Goal: Information Seeking & Learning: Learn about a topic

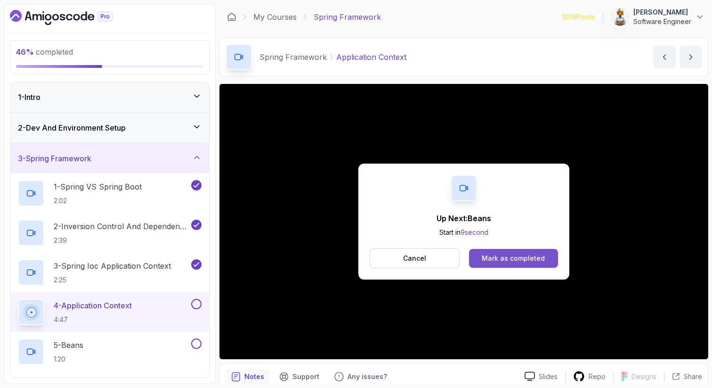
click at [536, 252] on button "Mark as completed" at bounding box center [513, 258] width 89 height 19
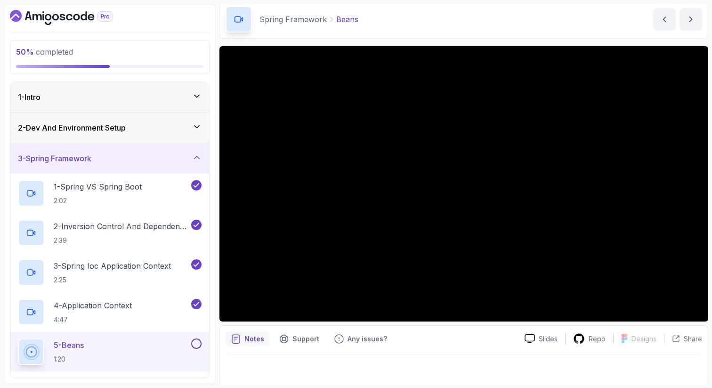
scroll to position [40, 0]
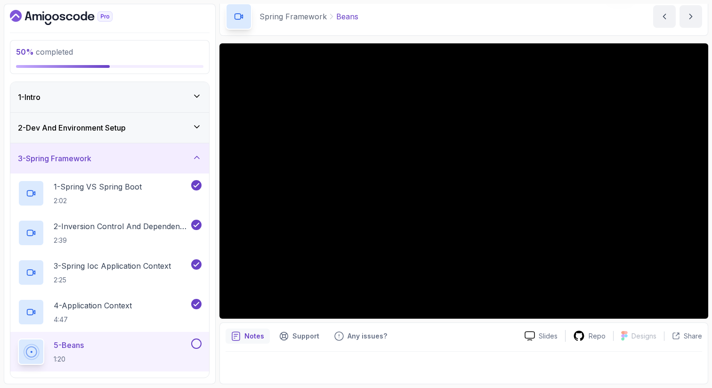
click at [121, 345] on div "5 - Beans 1:20" at bounding box center [103, 351] width 171 height 26
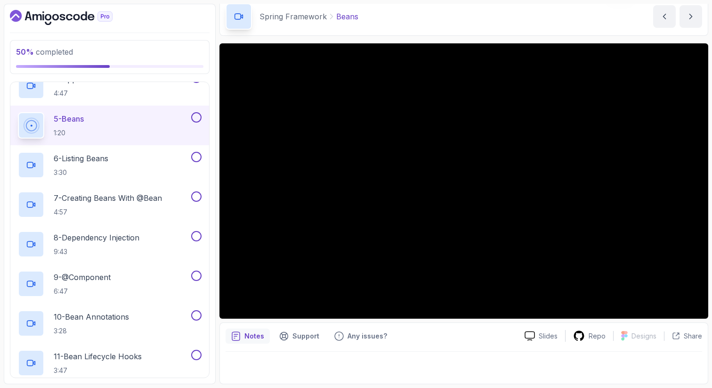
scroll to position [245, 0]
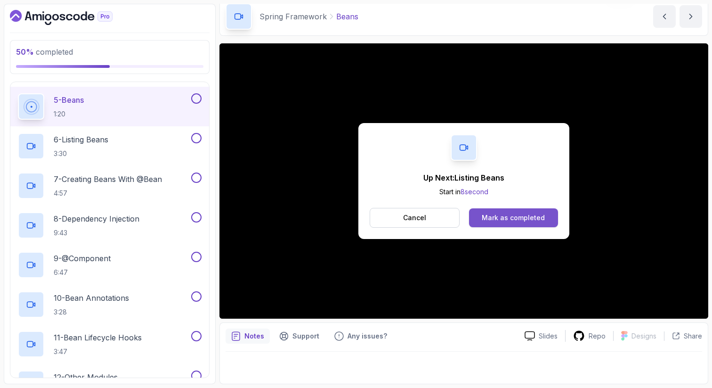
click at [505, 219] on div "Mark as completed" at bounding box center [513, 217] width 63 height 9
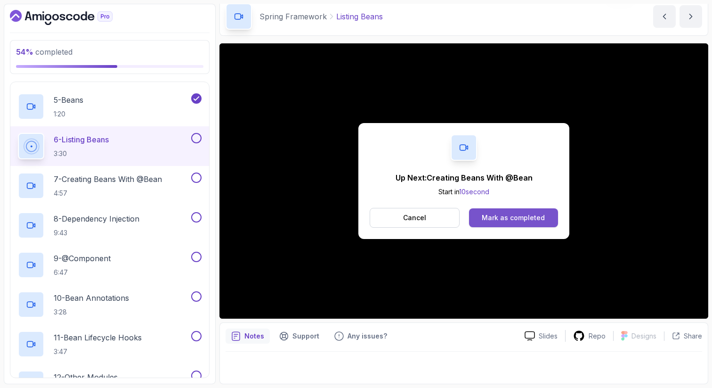
click at [513, 216] on div "Mark as completed" at bounding box center [513, 217] width 63 height 9
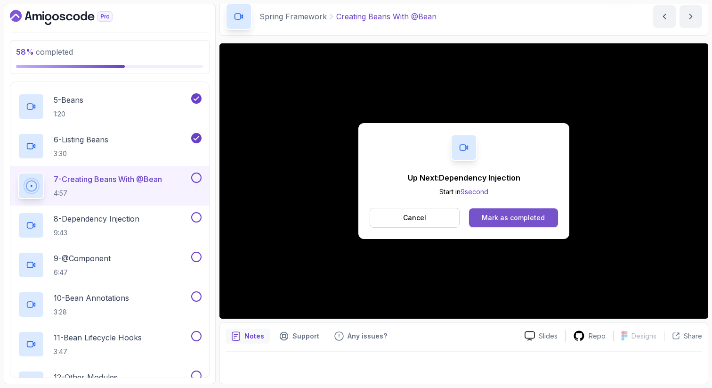
click at [515, 216] on div "Mark as completed" at bounding box center [513, 217] width 63 height 9
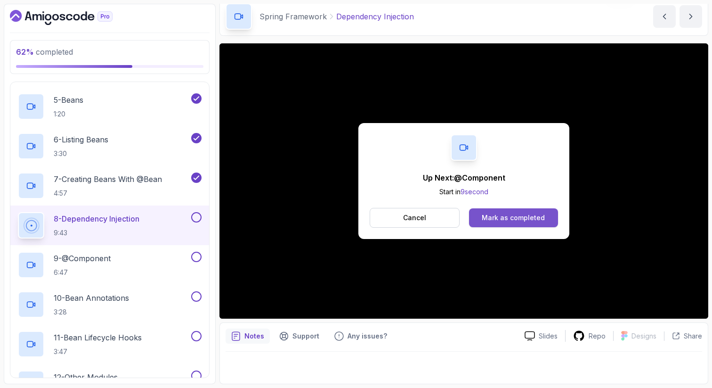
click at [547, 218] on button "Mark as completed" at bounding box center [513, 217] width 89 height 19
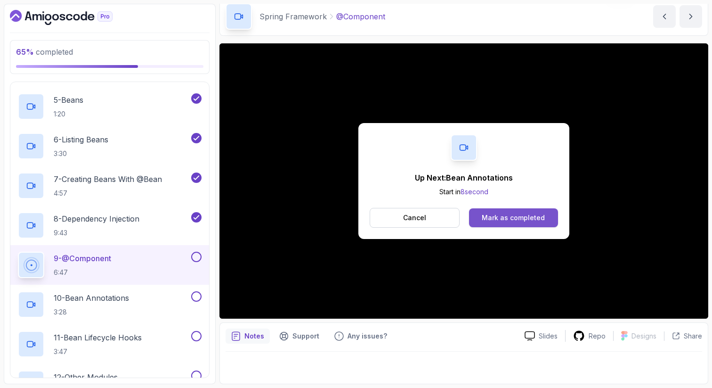
click at [509, 215] on div "Mark as completed" at bounding box center [513, 217] width 63 height 9
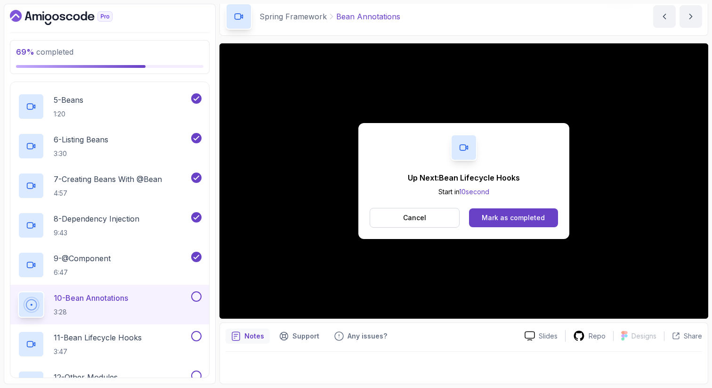
click at [610, 306] on div "Up Next: Bean Lifecycle Hooks Start in 10 second Cancel Mark as completed" at bounding box center [463, 180] width 489 height 275
click at [515, 221] on div "Mark as completed" at bounding box center [513, 217] width 63 height 9
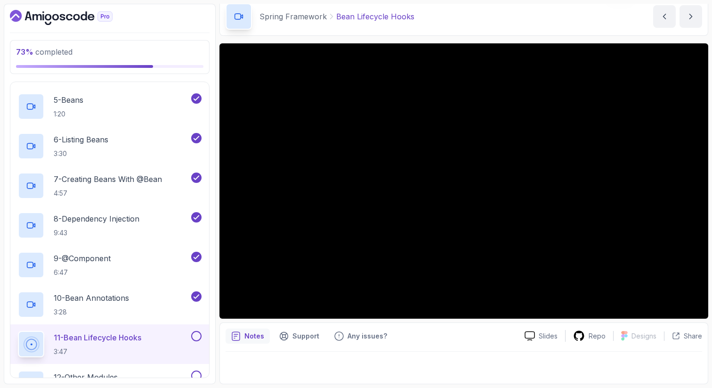
click at [142, 357] on div "11 - Bean Lifecycle Hooks 3:47" at bounding box center [109, 344] width 199 height 40
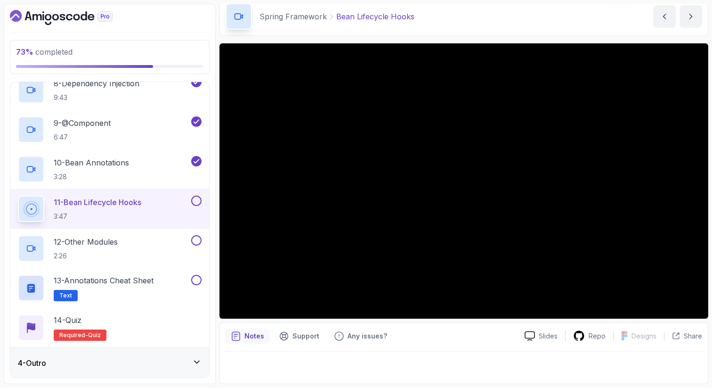
scroll to position [380, 0]
click at [195, 360] on icon at bounding box center [196, 361] width 5 height 2
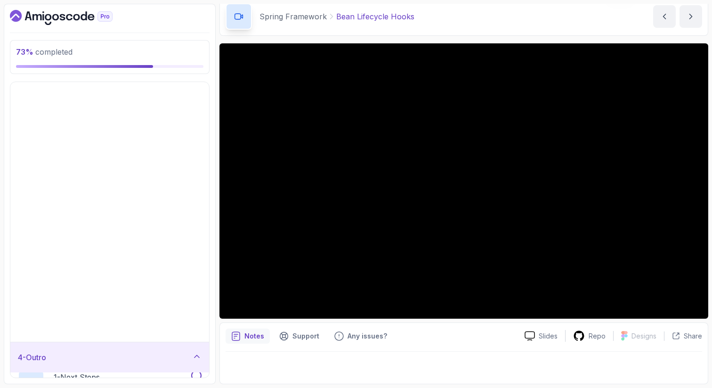
scroll to position [0, 0]
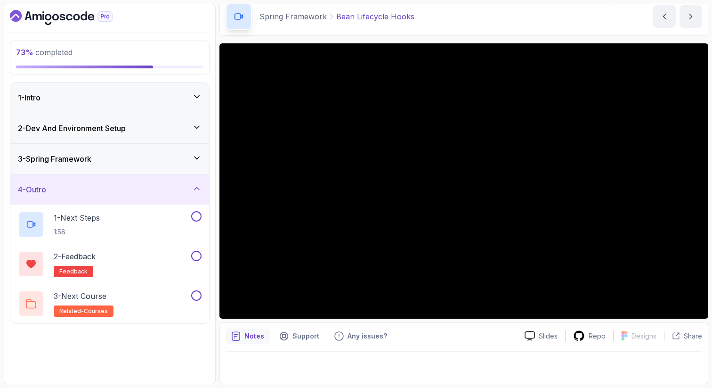
click at [196, 160] on icon at bounding box center [196, 157] width 9 height 9
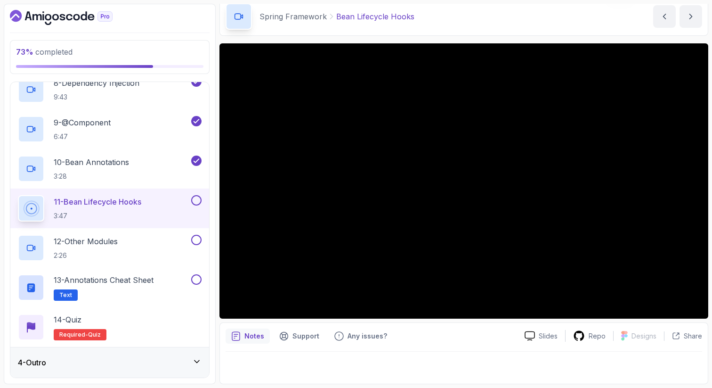
scroll to position [380, 0]
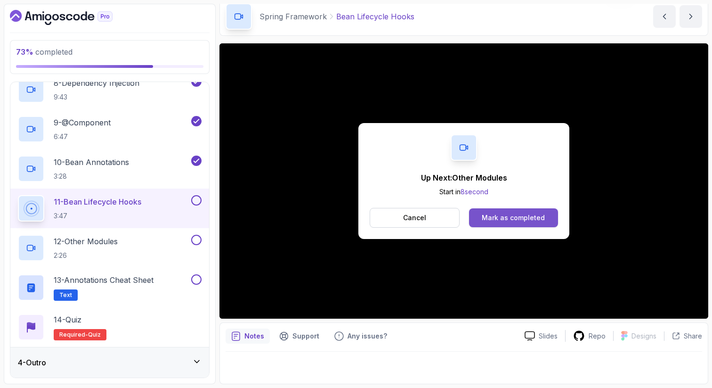
click at [501, 222] on button "Mark as completed" at bounding box center [513, 217] width 89 height 19
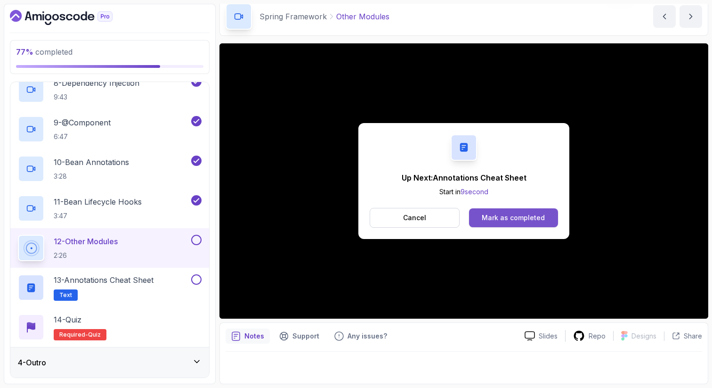
click at [533, 212] on button "Mark as completed" at bounding box center [513, 217] width 89 height 19
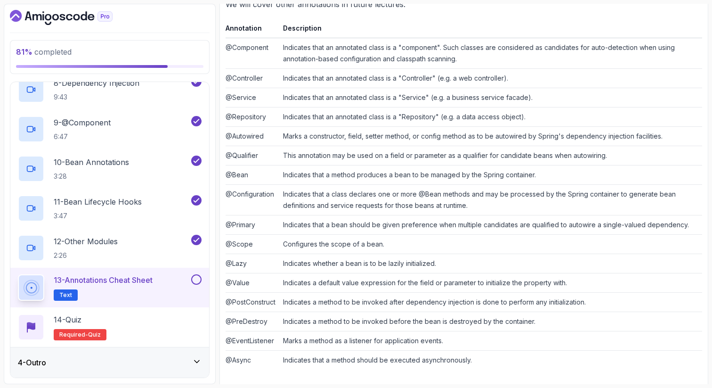
scroll to position [184, 0]
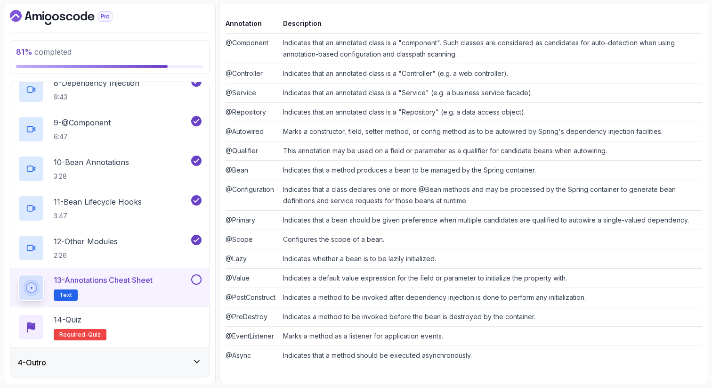
click at [194, 280] on button at bounding box center [196, 279] width 10 height 10
click at [144, 323] on div "14 - Quiz Required- quiz" at bounding box center [110, 327] width 184 height 26
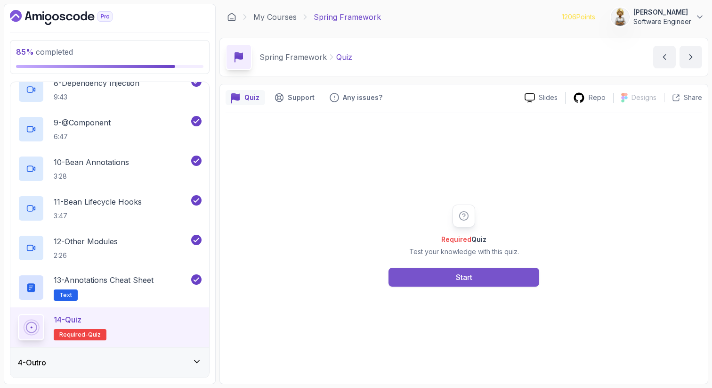
click at [495, 275] on button "Start" at bounding box center [463, 276] width 151 height 19
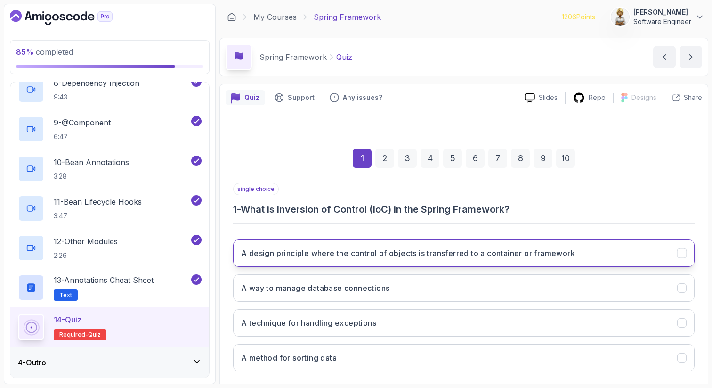
click at [501, 251] on h3 "A design principle where the control of objects is transferred to a container o…" at bounding box center [408, 252] width 334 height 11
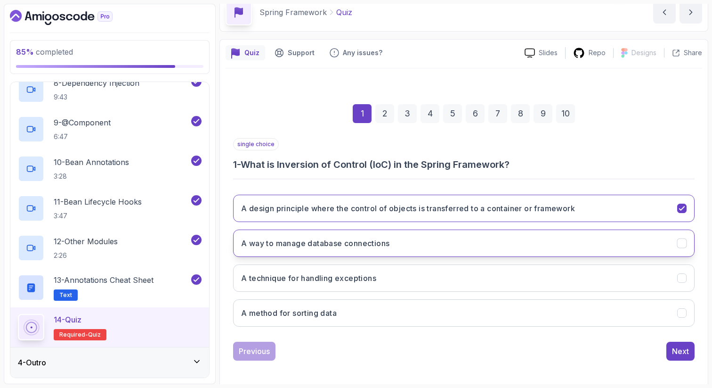
scroll to position [48, 0]
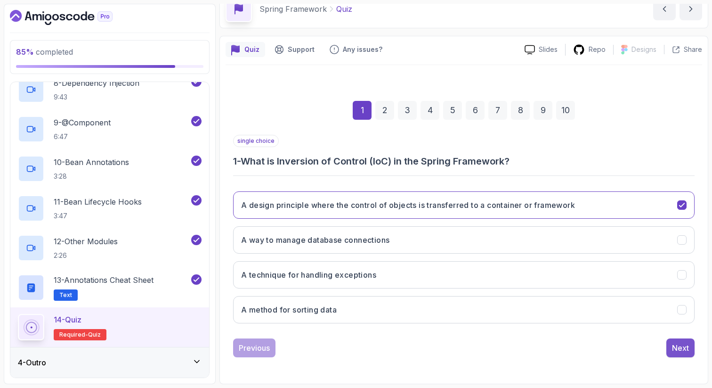
click at [677, 343] on div "Next" at bounding box center [680, 347] width 17 height 11
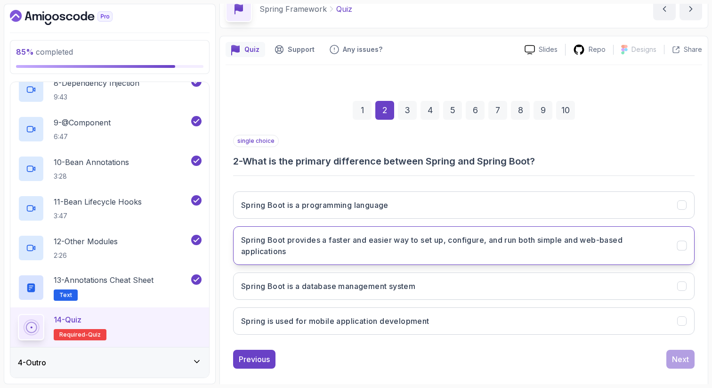
click at [472, 242] on h3 "Spring Boot provides a faster and easier way to set up, configure, and run both…" at bounding box center [453, 245] width 425 height 23
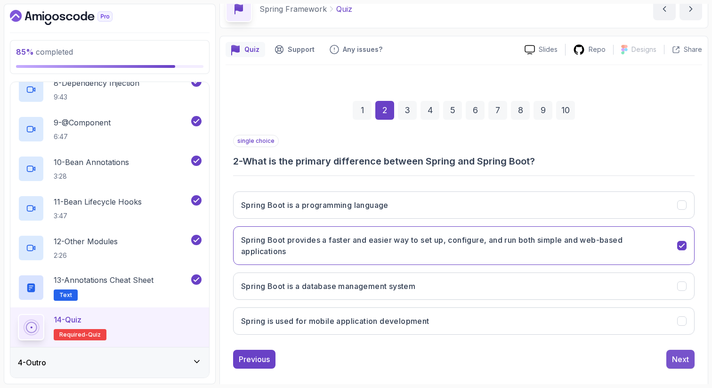
click at [681, 358] on div "Next" at bounding box center [680, 358] width 17 height 11
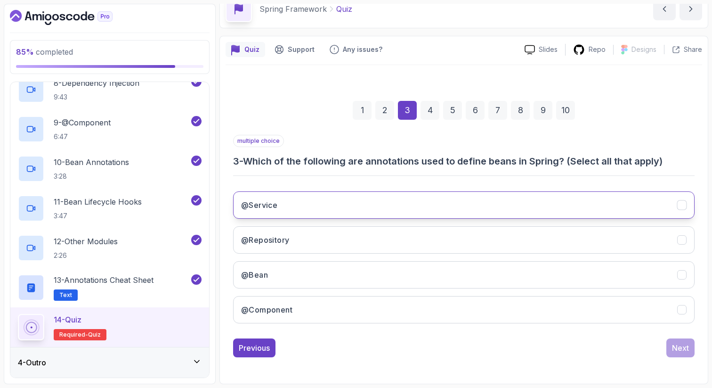
click at [315, 200] on button "@Service" at bounding box center [463, 204] width 461 height 27
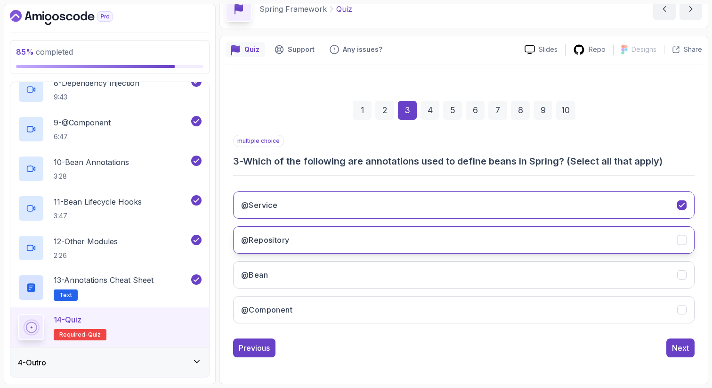
click at [287, 237] on h3 "@Repository" at bounding box center [265, 239] width 48 height 11
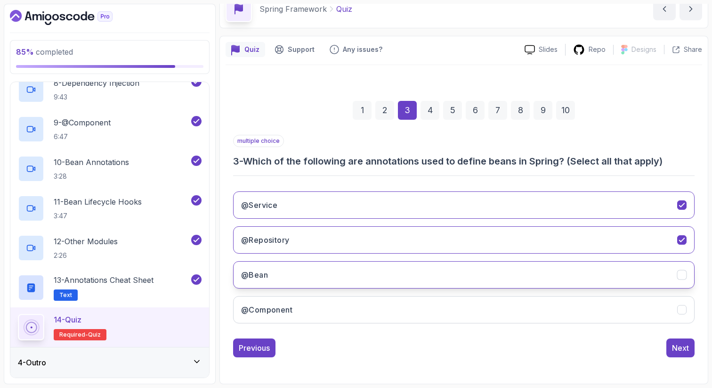
click at [269, 272] on button "@Bean" at bounding box center [463, 274] width 461 height 27
click at [270, 308] on h3 "@Component" at bounding box center [266, 309] width 51 height 11
click at [681, 345] on div "Next" at bounding box center [680, 347] width 17 height 11
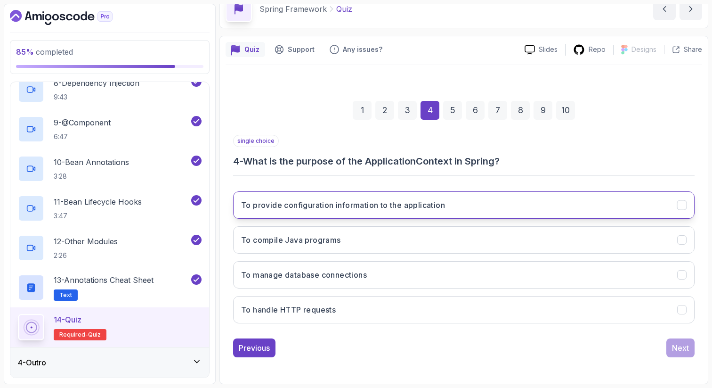
click at [469, 203] on button "To provide configuration information to the application" at bounding box center [463, 204] width 461 height 27
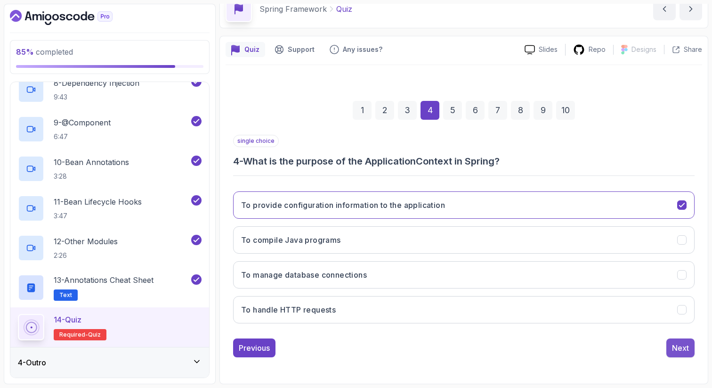
click at [679, 346] on div "Next" at bounding box center [680, 347] width 17 height 11
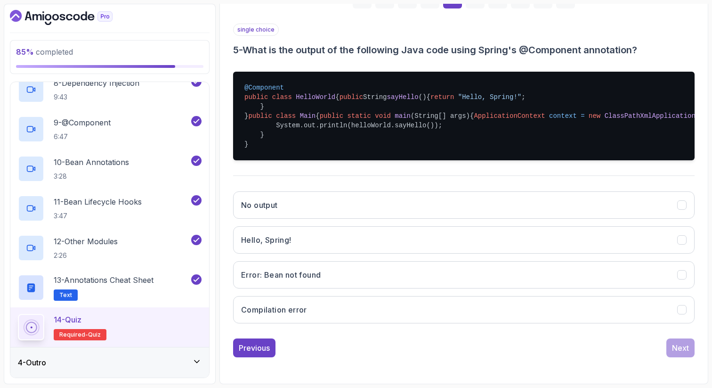
scroll to position [218, 0]
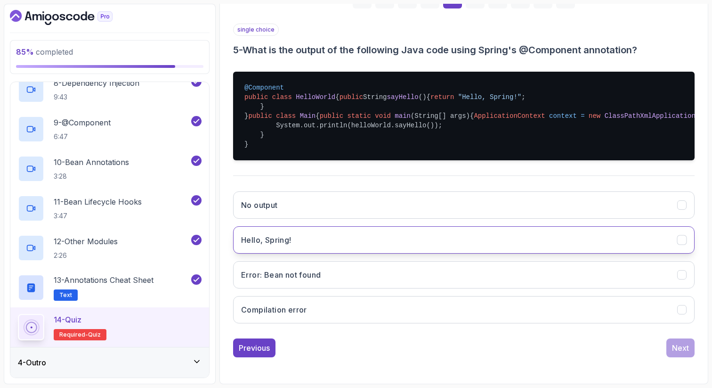
click at [605, 248] on button "Hello, Spring!" at bounding box center [463, 239] width 461 height 27
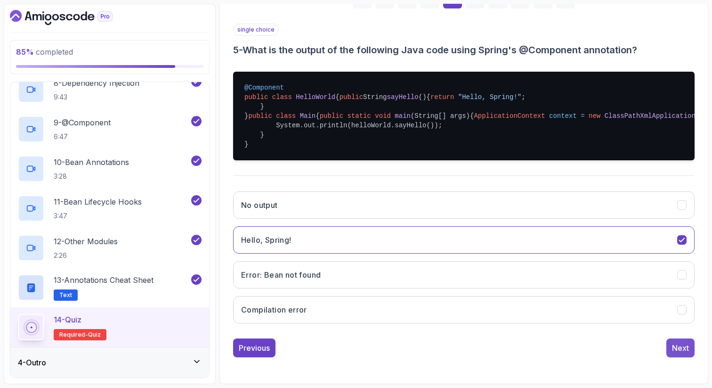
click at [679, 353] on div "Next" at bounding box center [680, 347] width 17 height 11
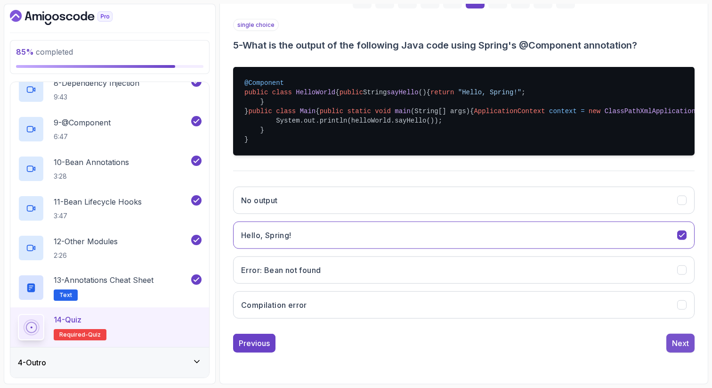
scroll to position [48, 0]
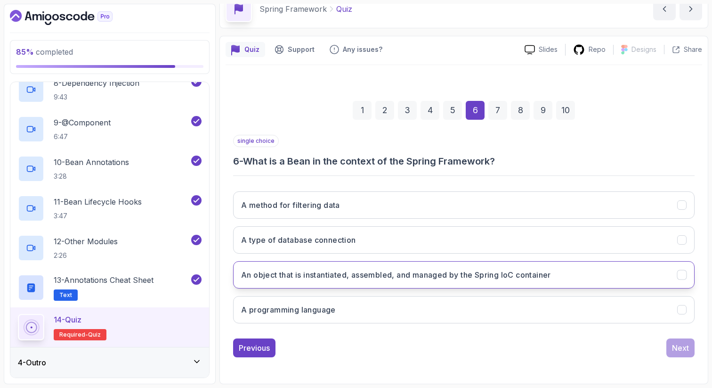
click at [276, 270] on h3 "An object that is instantiated, assembled, and managed by the Spring IoC contai…" at bounding box center [396, 274] width 310 height 11
click at [676, 347] on div "Next" at bounding box center [680, 347] width 17 height 11
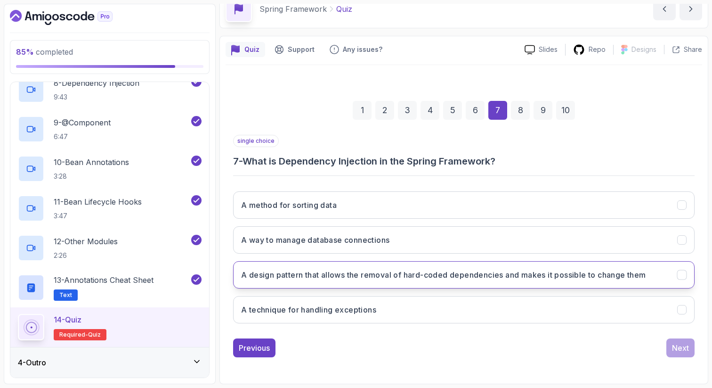
click at [615, 271] on h3 "A design pattern that allows the removal of hard-coded dependencies and makes i…" at bounding box center [443, 274] width 405 height 11
click at [666, 347] on button "Next" at bounding box center [680, 347] width 28 height 19
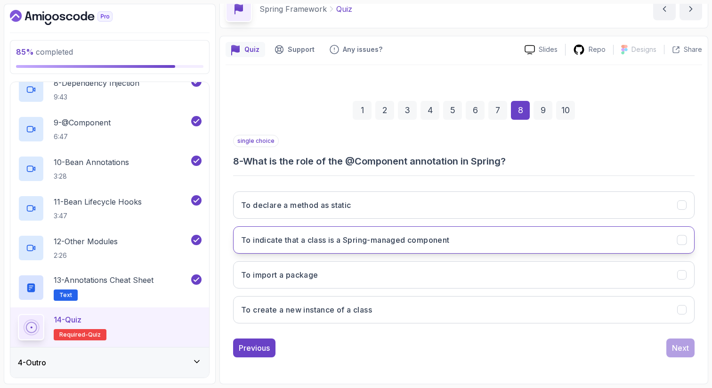
click at [446, 234] on h3 "To indicate that a class is a Spring-managed component" at bounding box center [345, 239] width 209 height 11
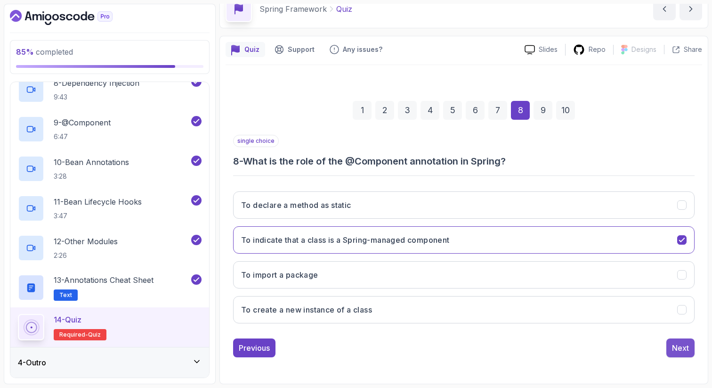
click at [678, 351] on div "Next" at bounding box center [680, 347] width 17 height 11
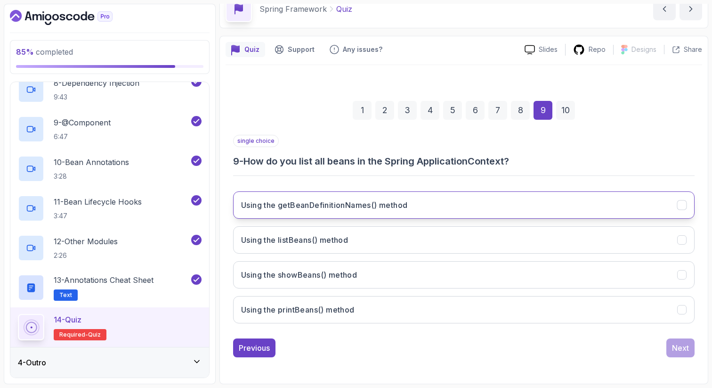
click at [406, 205] on h3 "Using the getBeanDefinitionNames() method" at bounding box center [324, 204] width 166 height 11
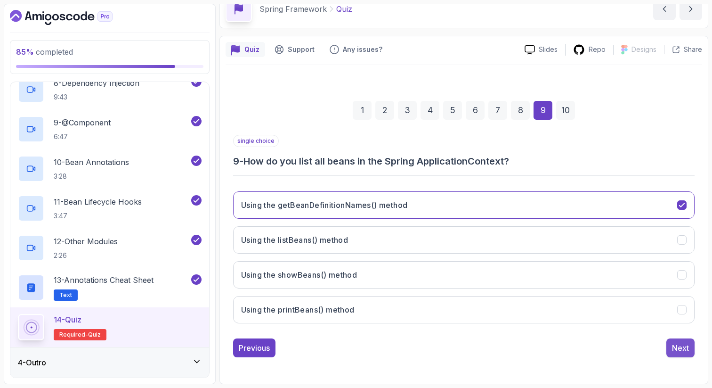
click at [685, 341] on button "Next" at bounding box center [680, 347] width 28 height 19
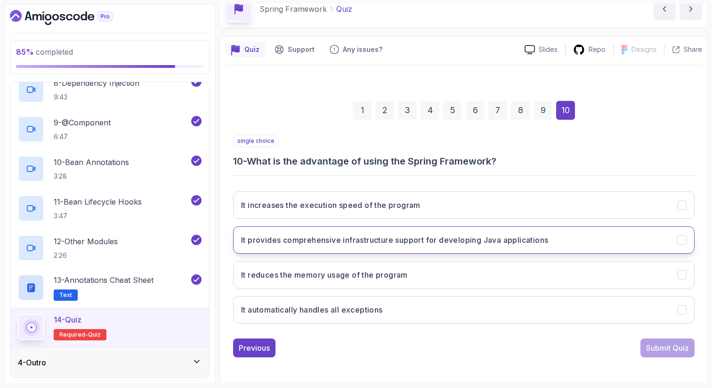
click at [583, 240] on button "It provides comprehensive infrastructure support for developing Java applicatio…" at bounding box center [463, 239] width 461 height 27
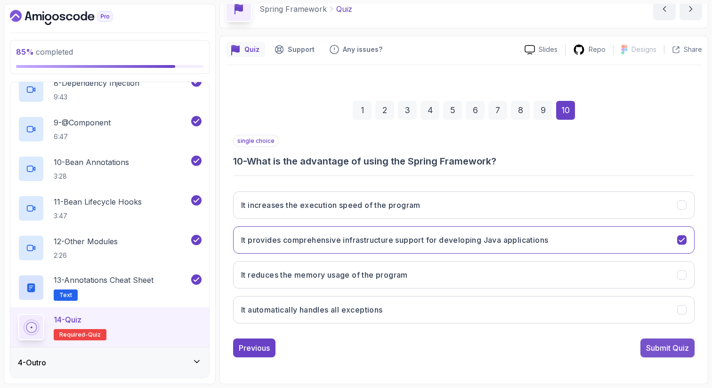
click at [674, 342] on div "Submit Quiz" at bounding box center [667, 347] width 43 height 11
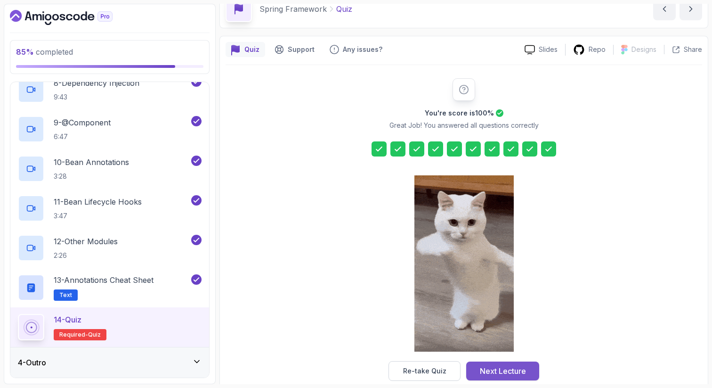
click at [525, 371] on div "Next Lecture" at bounding box center [503, 370] width 46 height 11
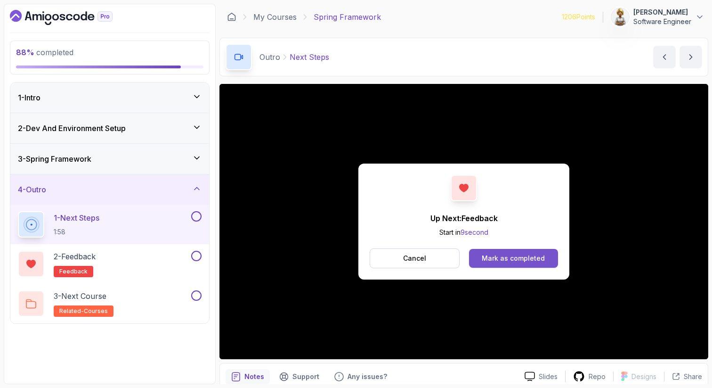
click at [505, 255] on div "Mark as completed" at bounding box center [513, 257] width 63 height 9
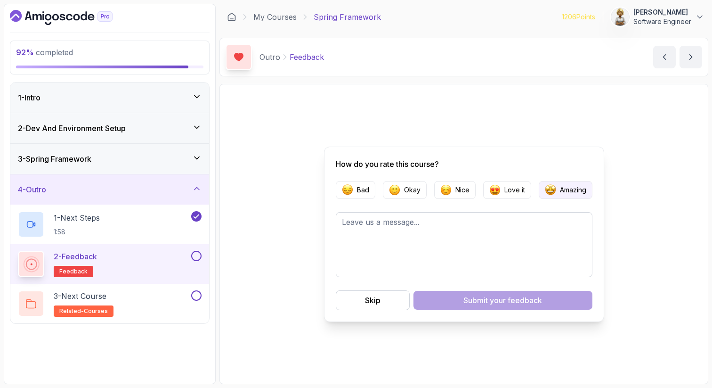
click at [570, 188] on p "Amazing" at bounding box center [573, 189] width 26 height 9
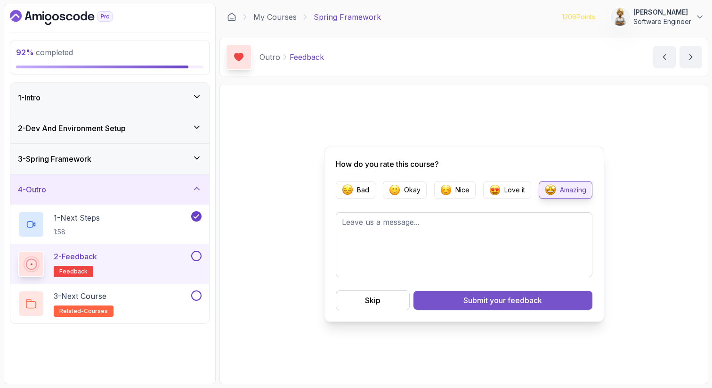
click at [499, 297] on span "your feedback" at bounding box center [516, 299] width 52 height 11
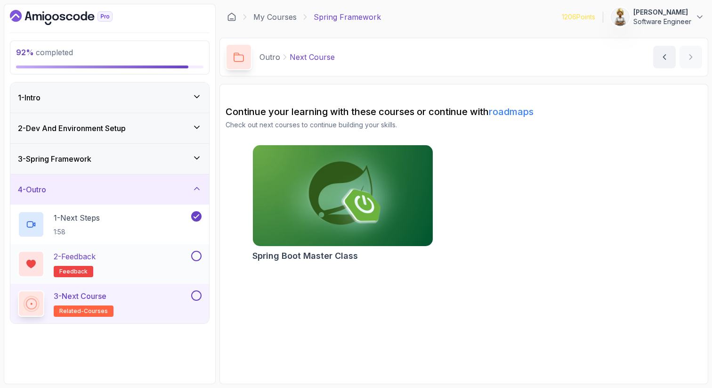
click at [199, 255] on button at bounding box center [196, 255] width 10 height 10
click at [160, 299] on div "3 - Next Course related-courses" at bounding box center [103, 303] width 171 height 26
click at [198, 291] on button at bounding box center [196, 295] width 10 height 10
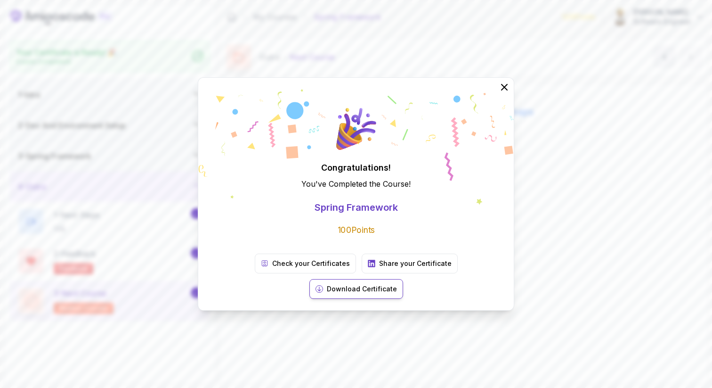
click at [397, 284] on p "Download Certificate" at bounding box center [362, 288] width 70 height 9
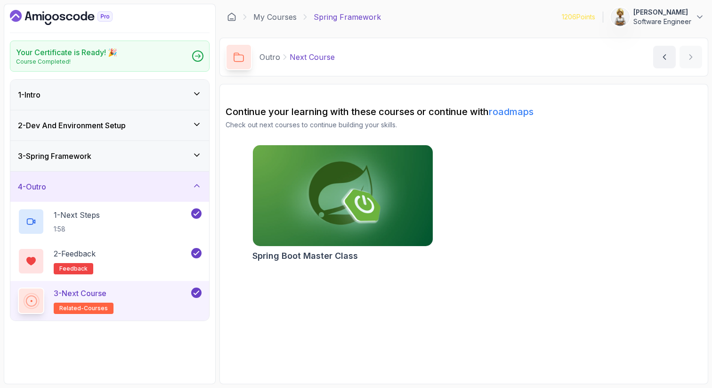
click at [197, 185] on icon at bounding box center [196, 186] width 5 height 2
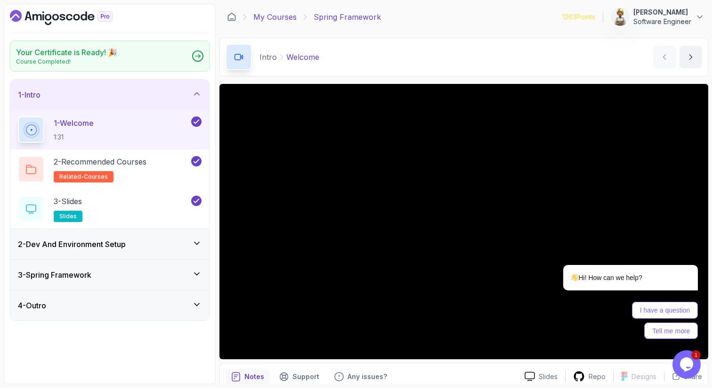
click at [288, 16] on link "My Courses" at bounding box center [274, 16] width 43 height 11
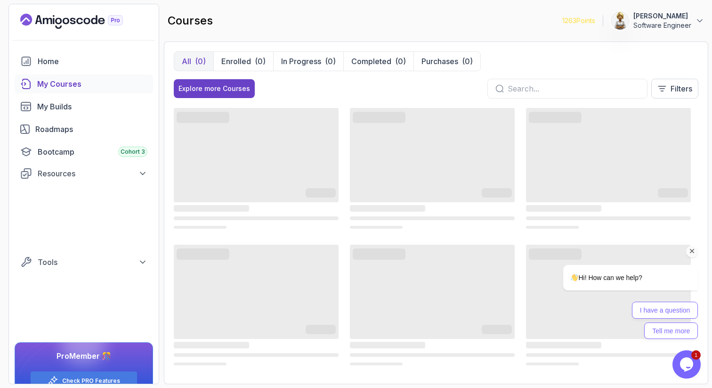
click at [689, 251] on icon "Chat attention grabber" at bounding box center [692, 251] width 8 height 8
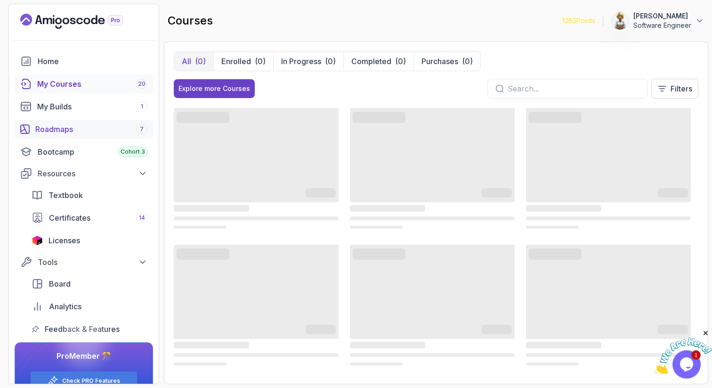
click at [62, 132] on div "Roadmaps 7" at bounding box center [91, 128] width 112 height 11
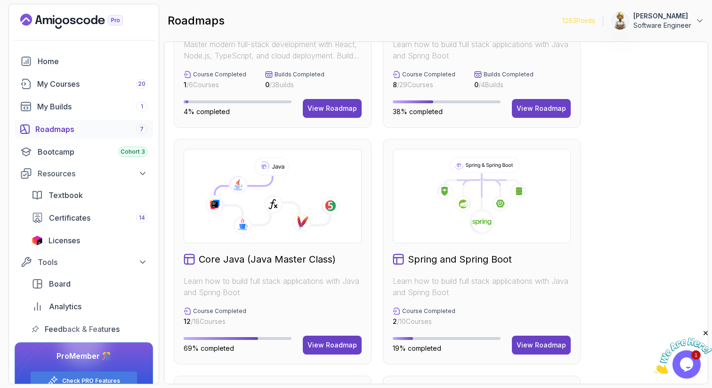
scroll to position [207, 0]
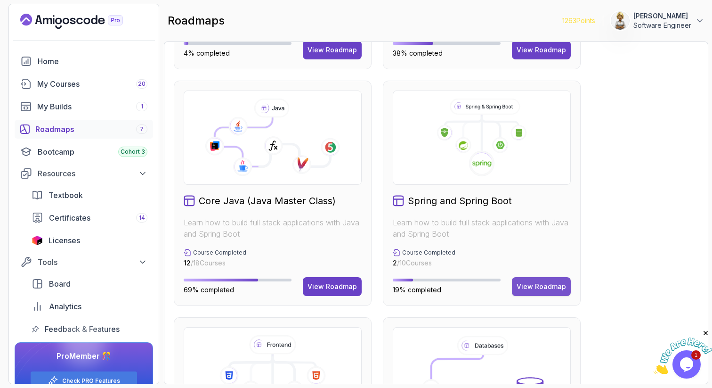
click at [549, 285] on div "View Roadmap" at bounding box center [541, 286] width 49 height 9
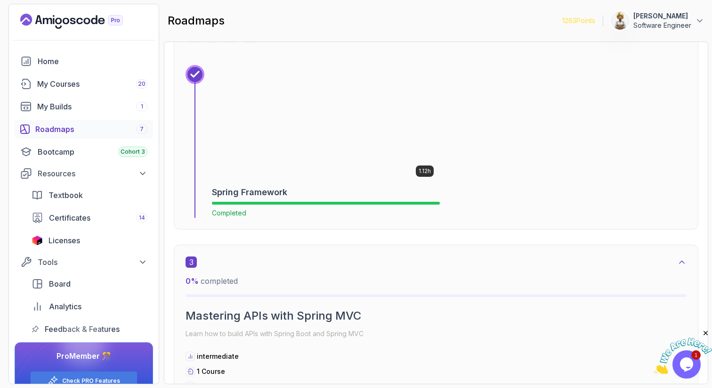
scroll to position [800, 0]
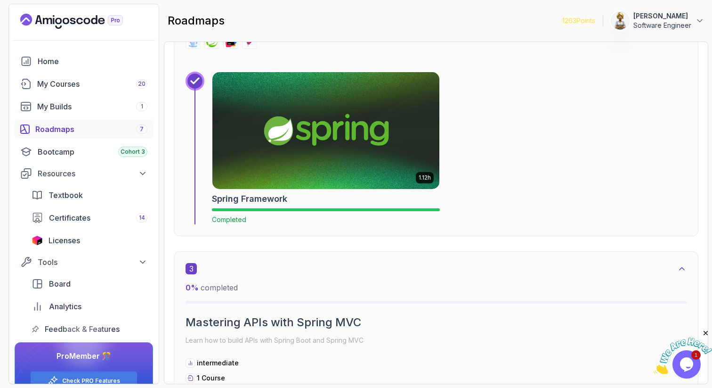
click at [360, 159] on img at bounding box center [326, 130] width 238 height 122
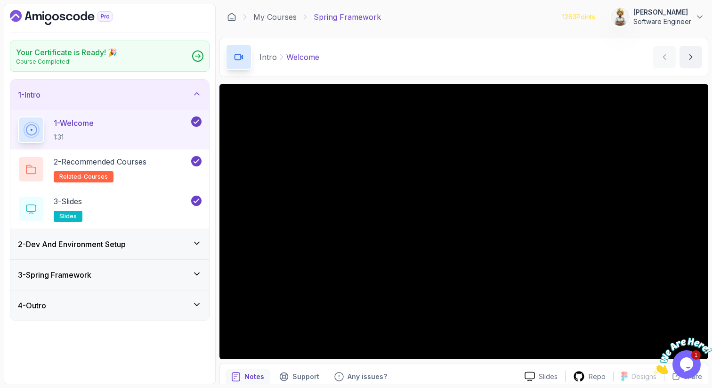
click at [201, 307] on icon at bounding box center [196, 303] width 9 height 9
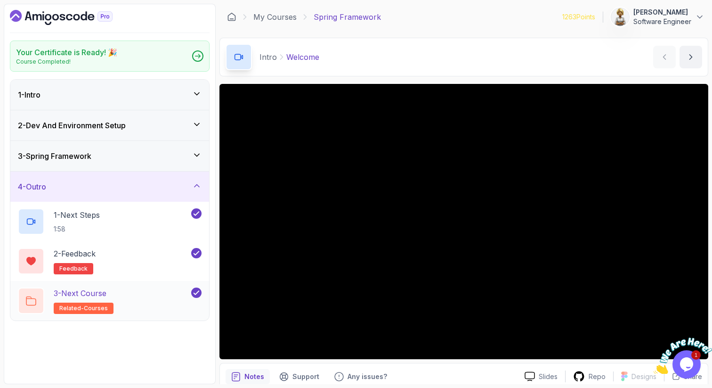
click at [149, 303] on div "3 - Next Course related-courses" at bounding box center [103, 300] width 171 height 26
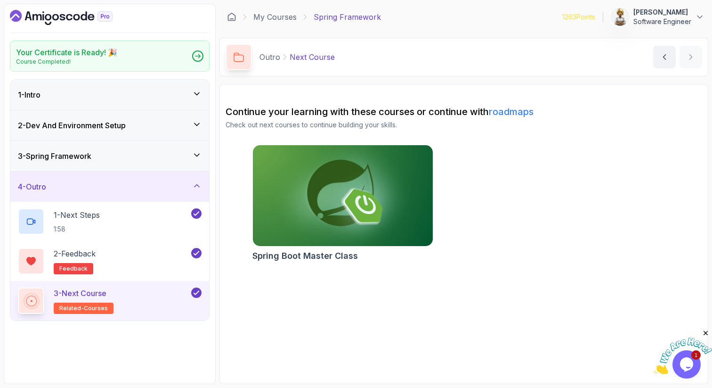
click at [332, 228] on img at bounding box center [342, 196] width 189 height 106
click at [270, 16] on link "My Courses" at bounding box center [274, 16] width 43 height 11
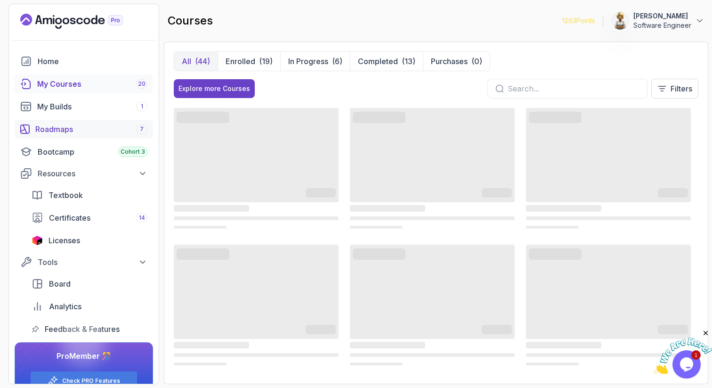
click at [61, 128] on div "Roadmaps 7" at bounding box center [91, 128] width 112 height 11
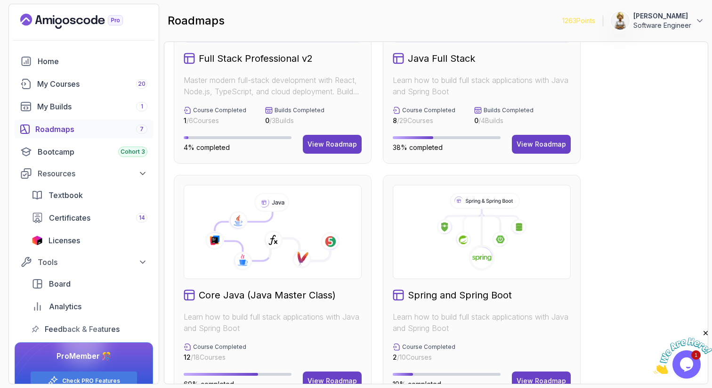
scroll to position [151, 0]
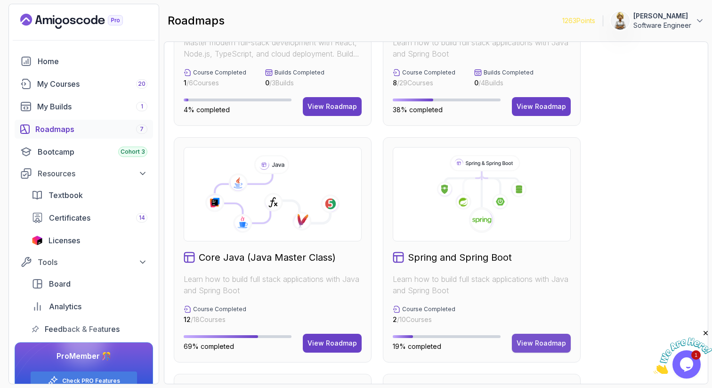
click at [537, 344] on div "View Roadmap" at bounding box center [541, 342] width 49 height 9
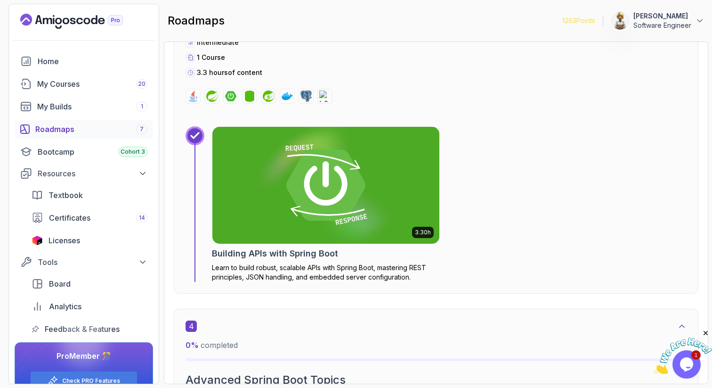
scroll to position [1139, 0]
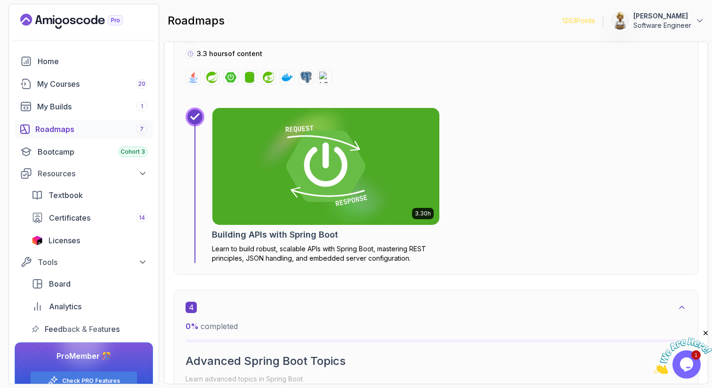
click at [339, 194] on img at bounding box center [326, 166] width 238 height 122
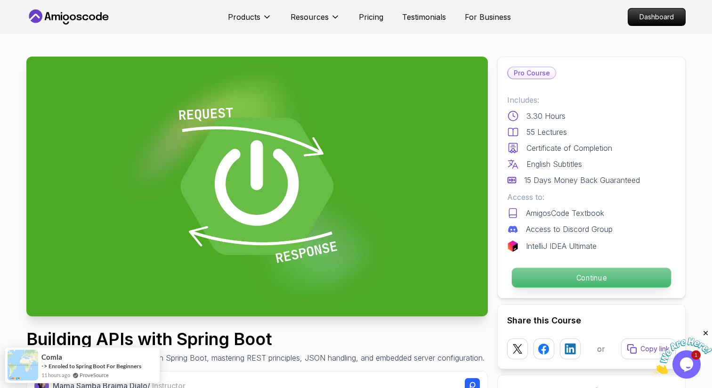
click at [579, 272] on p "Continue" at bounding box center [591, 277] width 159 height 20
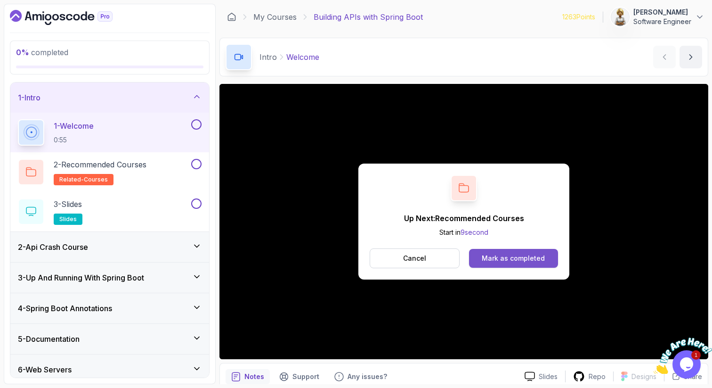
click at [523, 258] on div "Mark as completed" at bounding box center [513, 257] width 63 height 9
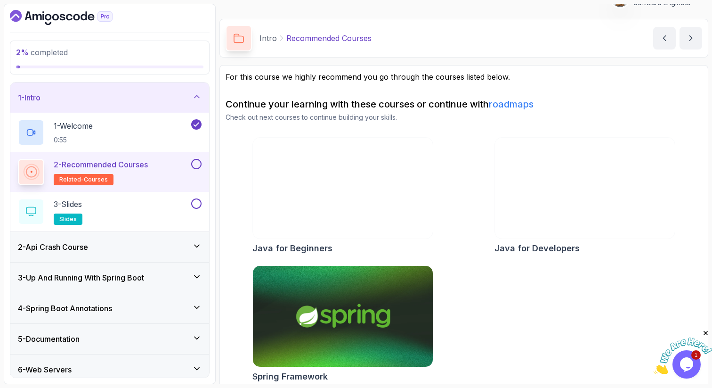
scroll to position [27, 0]
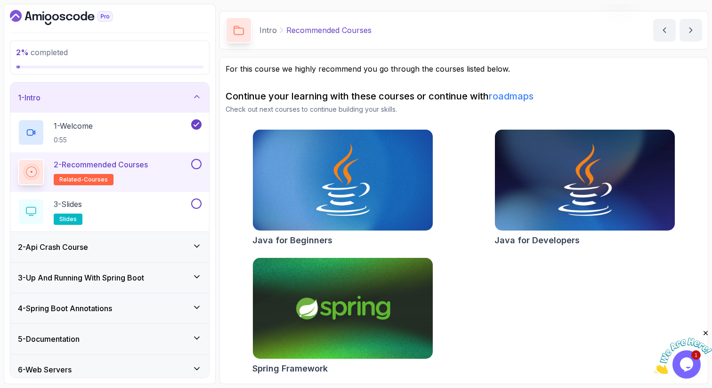
click at [196, 164] on button at bounding box center [196, 164] width 10 height 10
click at [167, 195] on div "3 - Slides slides" at bounding box center [109, 212] width 199 height 40
click at [135, 208] on div "3 - Slides slides" at bounding box center [103, 211] width 171 height 26
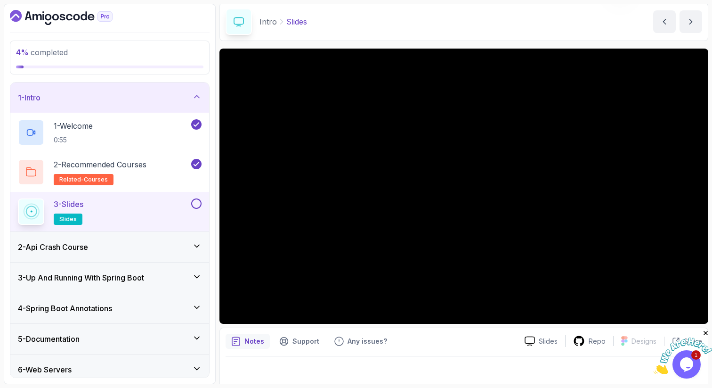
scroll to position [40, 0]
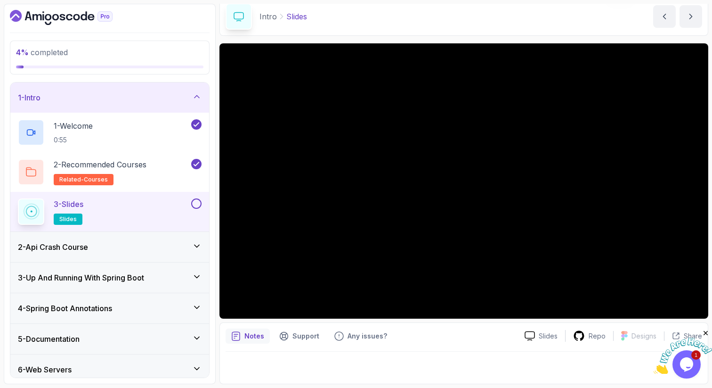
click at [199, 204] on button at bounding box center [196, 203] width 10 height 10
click at [193, 97] on icon at bounding box center [196, 96] width 9 height 9
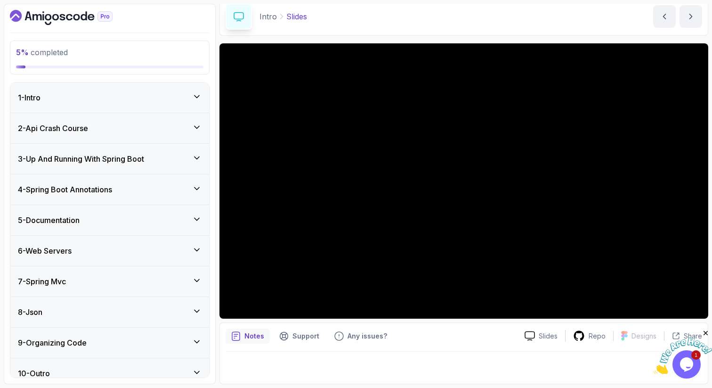
click at [197, 124] on icon at bounding box center [196, 126] width 9 height 9
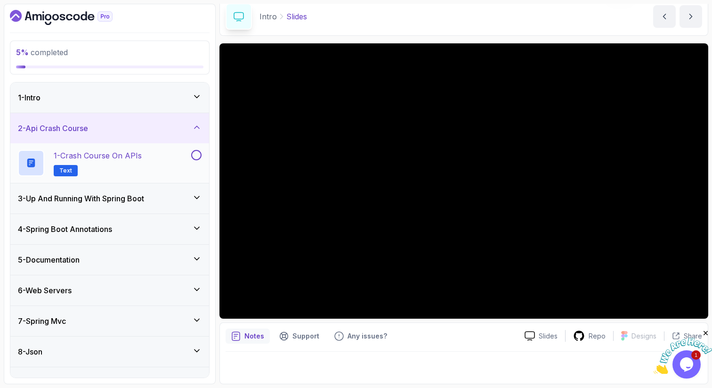
click at [134, 159] on p "1 - Crash Course on APIs" at bounding box center [98, 155] width 88 height 11
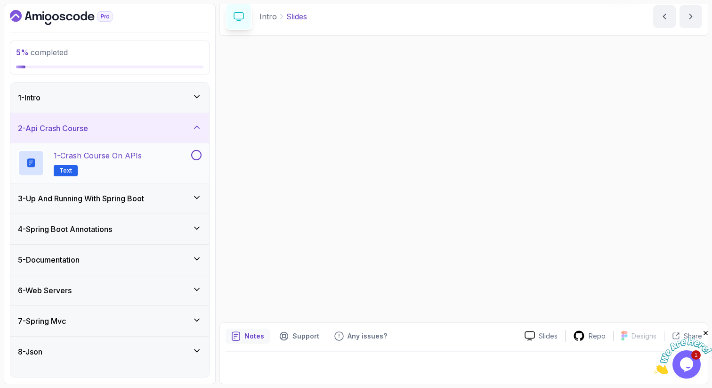
scroll to position [40, 0]
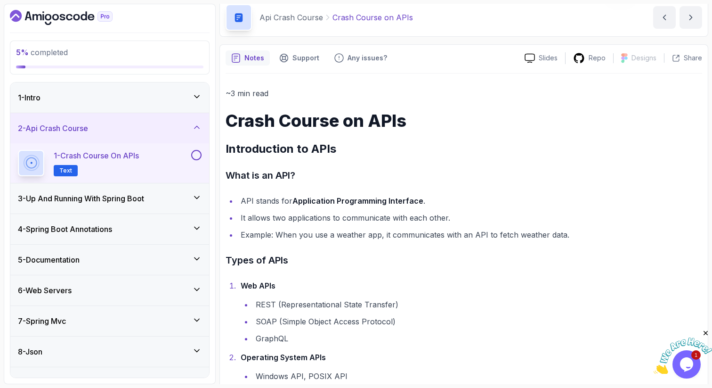
click at [406, 156] on h2 "Introduction to APIs" at bounding box center [464, 148] width 477 height 15
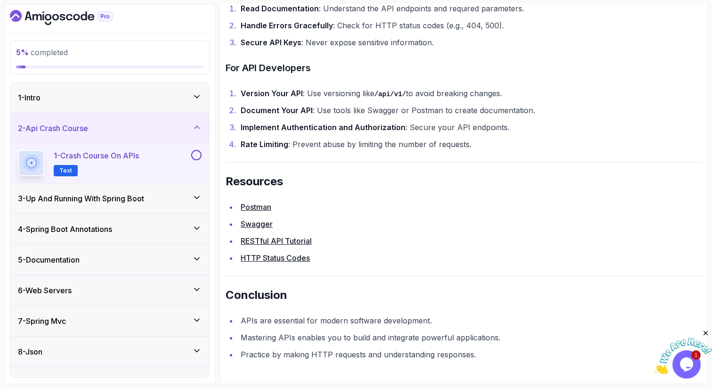
scroll to position [1974, 0]
click at [302, 257] on link "HTTP Status Codes" at bounding box center [275, 257] width 69 height 9
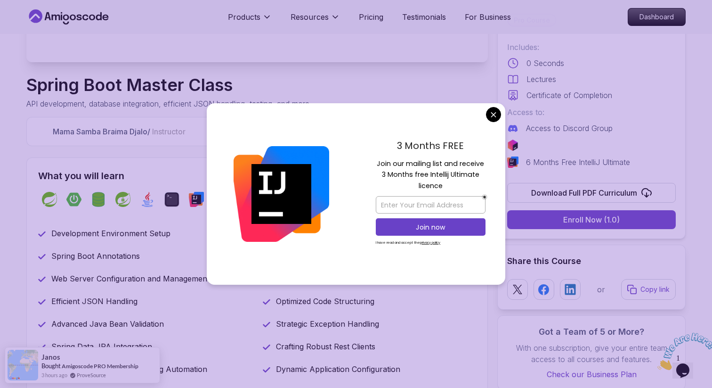
scroll to position [283, 0]
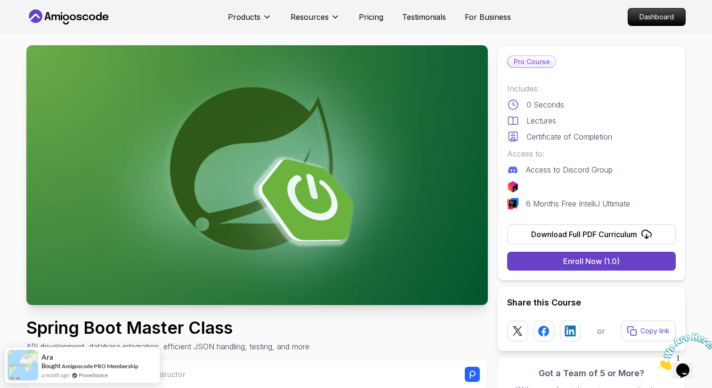
scroll to position [19, 0]
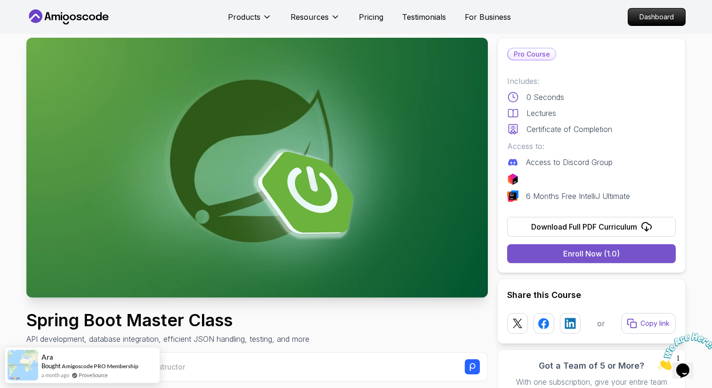
click at [561, 255] on button "Enroll Now (1.0)" at bounding box center [591, 253] width 169 height 19
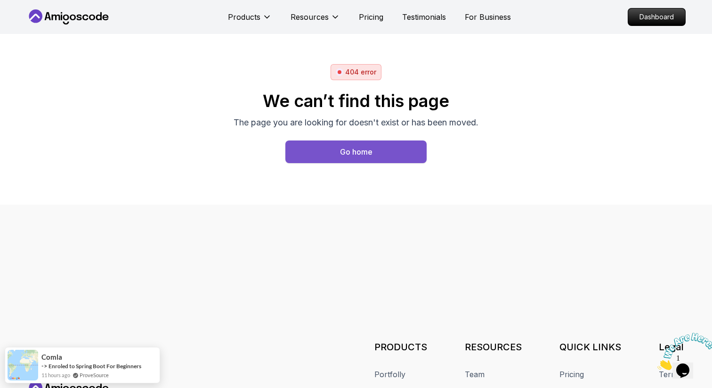
click at [358, 144] on button "Go home" at bounding box center [355, 151] width 141 height 23
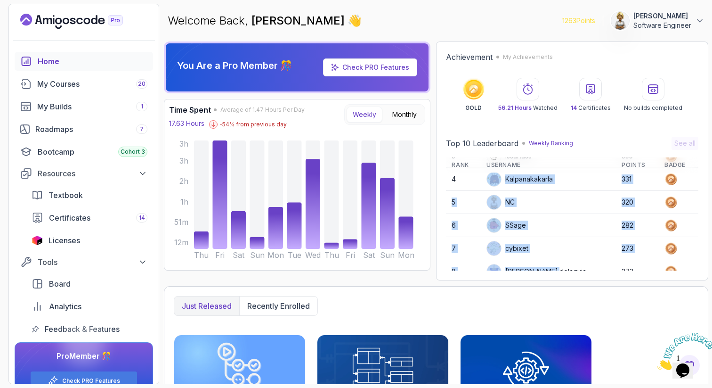
scroll to position [133, 0]
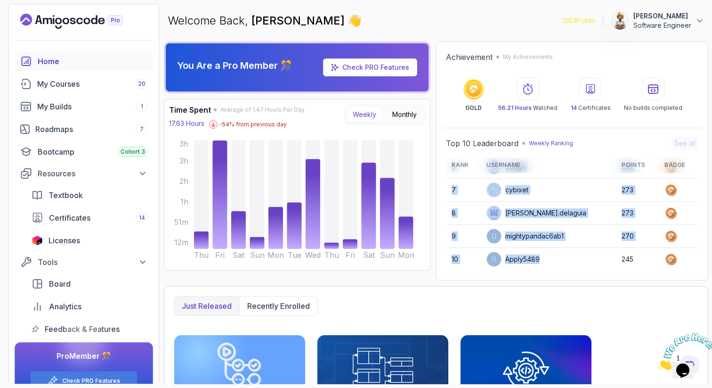
drag, startPoint x: 531, startPoint y: 249, endPoint x: 524, endPoint y: 264, distance: 17.1
click at [524, 266] on tbody "1 Stanislaw 513 2 elouardi 481 3 IssaKass 355 4 Kalpanakakarla 331 5 NC 320 6 S…" at bounding box center [572, 155] width 252 height 231
click at [543, 182] on td "cybixet" at bounding box center [548, 189] width 135 height 23
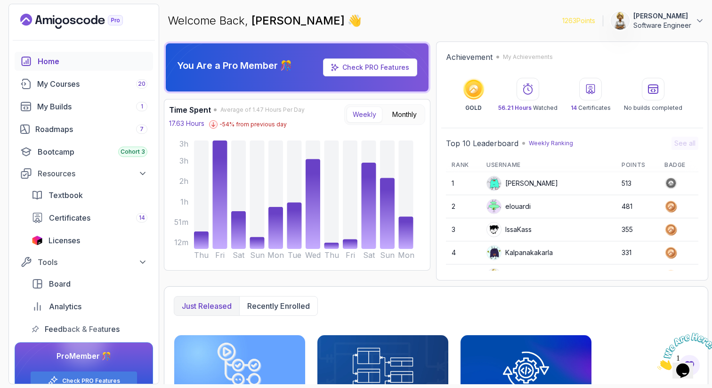
scroll to position [0, 0]
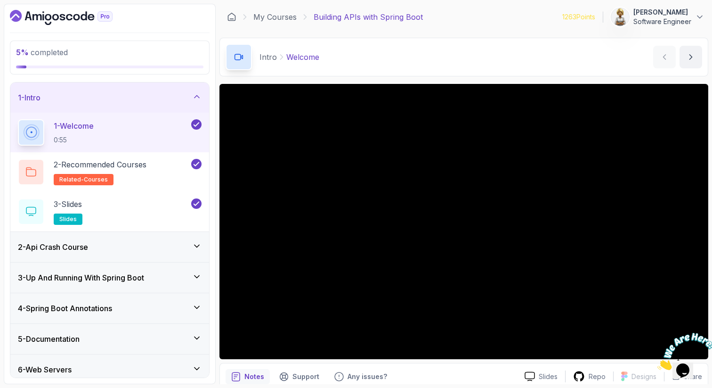
click at [197, 95] on icon at bounding box center [196, 96] width 9 height 9
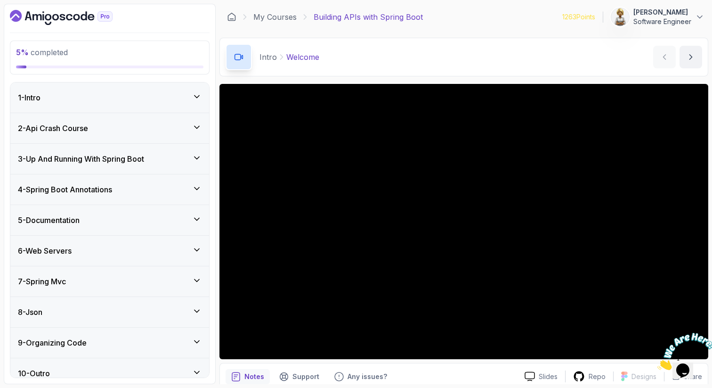
click at [195, 124] on icon at bounding box center [196, 126] width 9 height 9
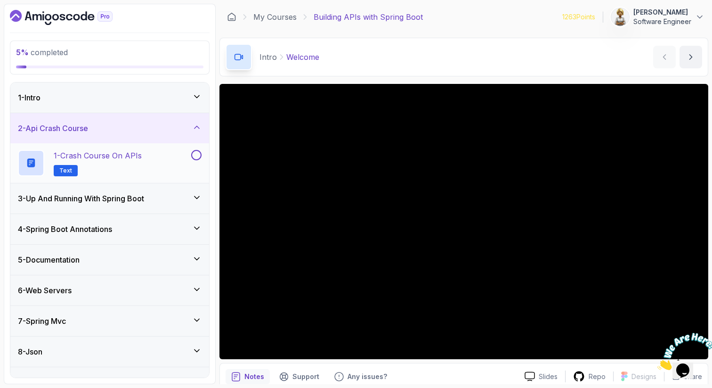
click at [144, 162] on div "1 - Crash Course on APIs Text" at bounding box center [103, 163] width 171 height 26
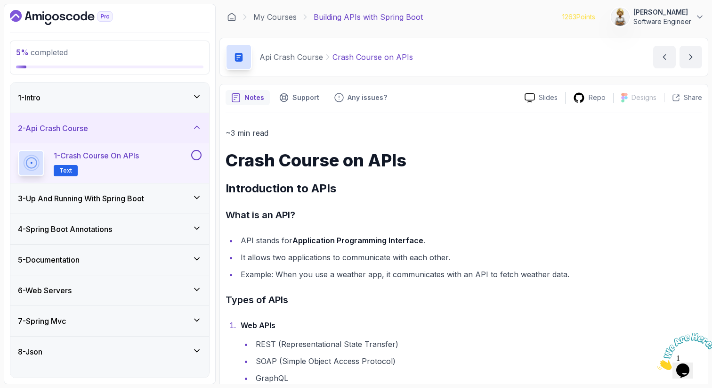
click at [657, 363] on icon "Close" at bounding box center [657, 367] width 0 height 8
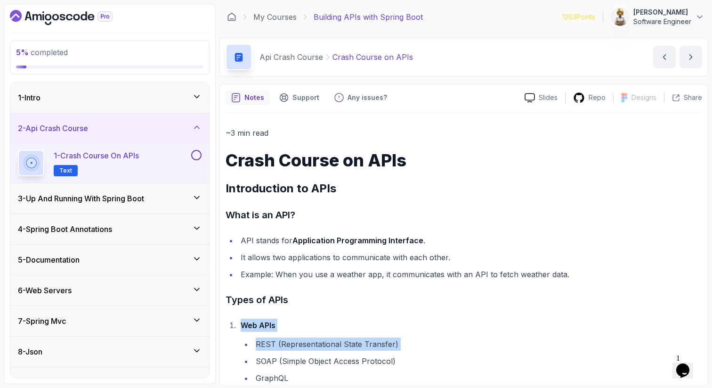
drag, startPoint x: 528, startPoint y: 309, endPoint x: 503, endPoint y: 355, distance: 51.6
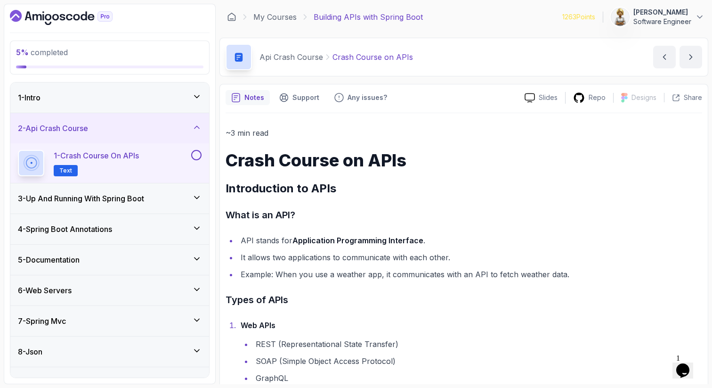
click at [356, 322] on li "Web APIs REST (Representational State Transfer) SOAP (Simple Object Access Prot…" at bounding box center [470, 351] width 464 height 66
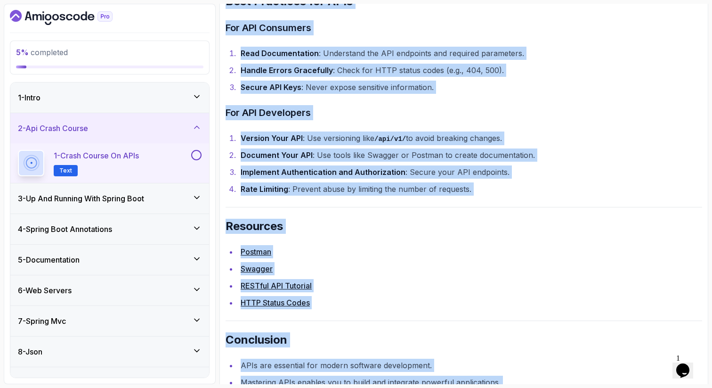
scroll to position [1974, 0]
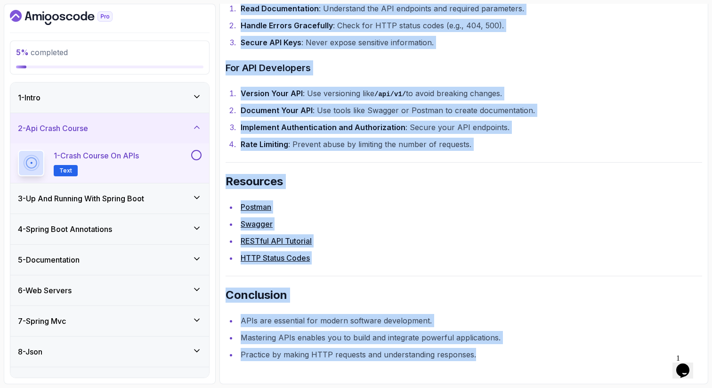
drag, startPoint x: 356, startPoint y: 322, endPoint x: 272, endPoint y: 387, distance: 106.8
click at [272, 387] on section "5 % completed 1 - Intro 2 - Api Crash Course 1 - Crash Course on APIs Text 3 - …" at bounding box center [356, 194] width 712 height 388
click at [197, 155] on button at bounding box center [196, 155] width 10 height 10
click at [196, 127] on icon at bounding box center [196, 126] width 9 height 9
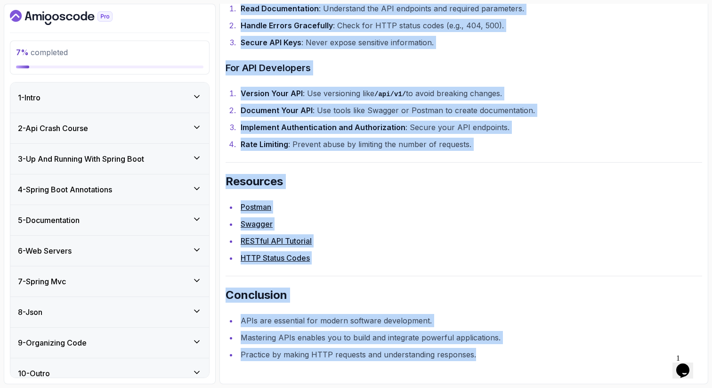
click at [194, 154] on icon at bounding box center [196, 157] width 9 height 9
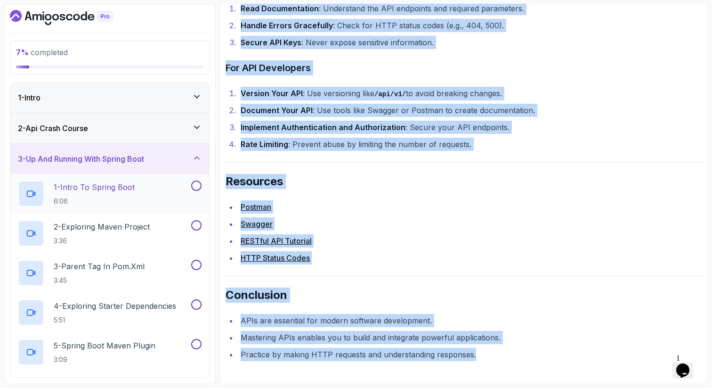
click at [134, 189] on p "1 - Intro To Spring Boot" at bounding box center [94, 186] width 81 height 11
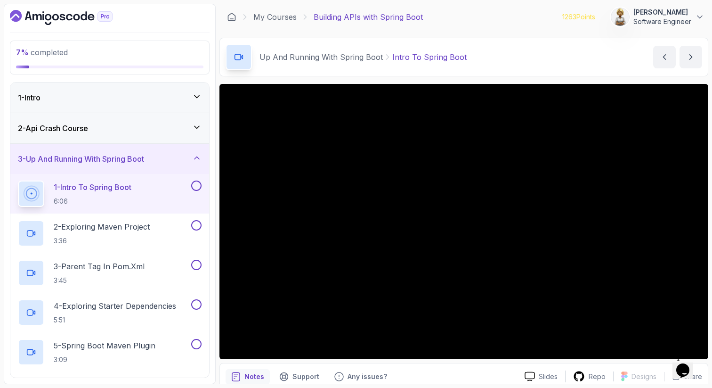
scroll to position [0, 0]
